Goal: Navigation & Orientation: Find specific page/section

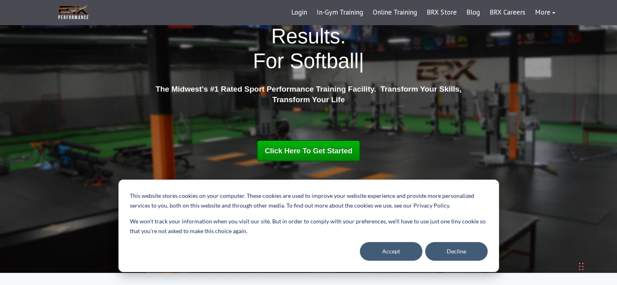
scroll to position [81, 0]
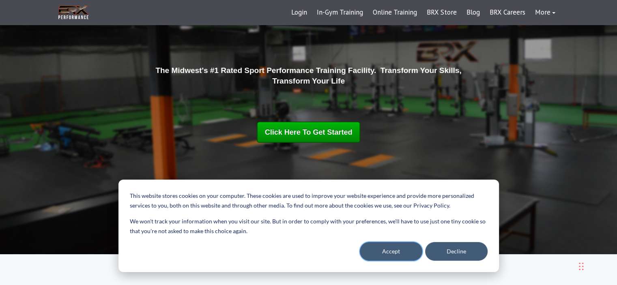
click at [400, 252] on button "Accept" at bounding box center [391, 251] width 63 height 19
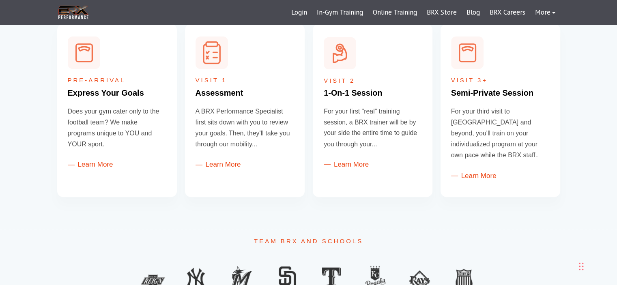
scroll to position [122, 0]
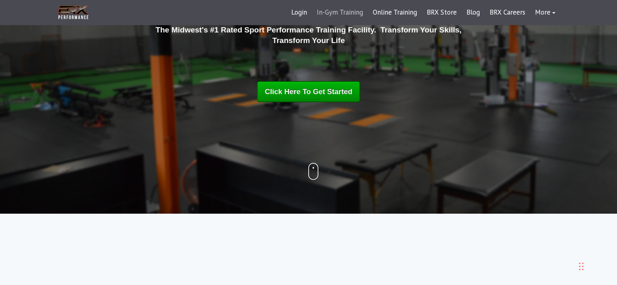
click at [344, 9] on link "In-Gym Training" at bounding box center [340, 12] width 56 height 19
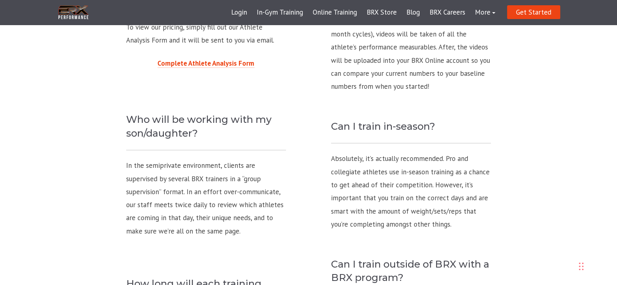
scroll to position [852, 0]
